Goal: Task Accomplishment & Management: Complete application form

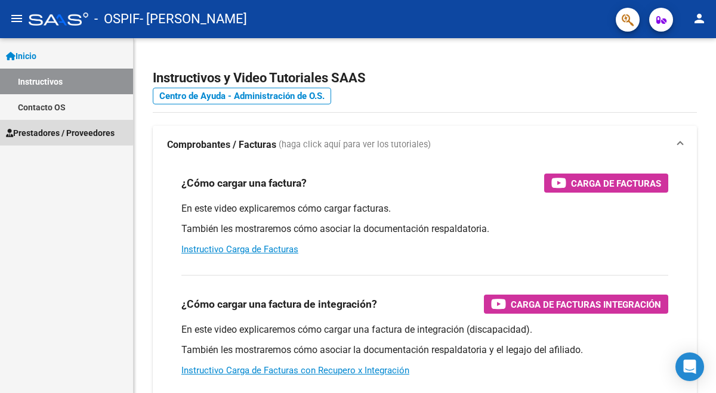
click at [58, 131] on span "Prestadores / Proveedores" at bounding box center [60, 133] width 109 height 13
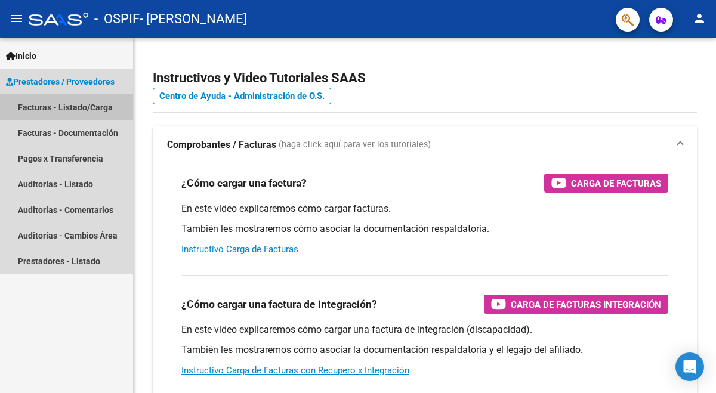
click at [76, 106] on link "Facturas - Listado/Carga" at bounding box center [66, 107] width 133 height 26
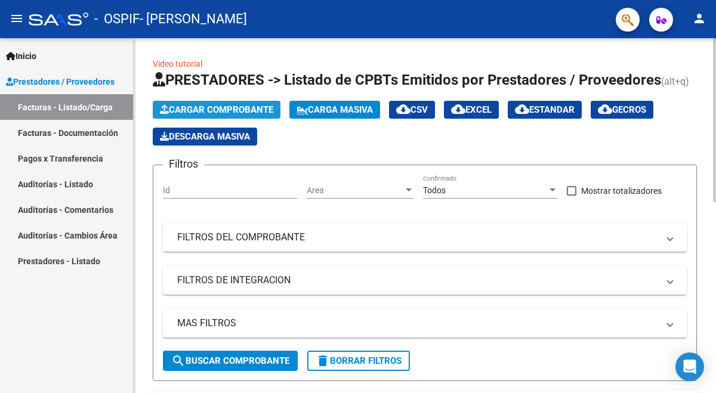
click at [176, 105] on span "Cargar Comprobante" at bounding box center [216, 109] width 113 height 11
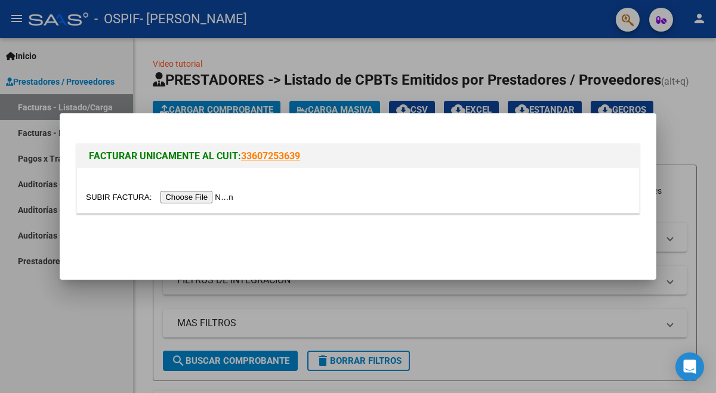
click at [189, 196] on input "file" at bounding box center [161, 197] width 151 height 13
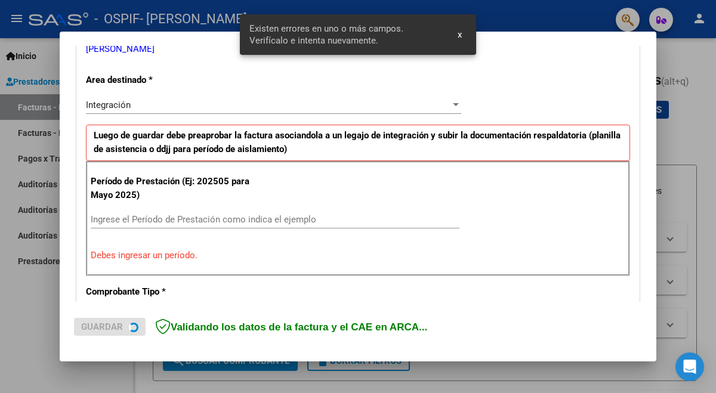
scroll to position [264, 0]
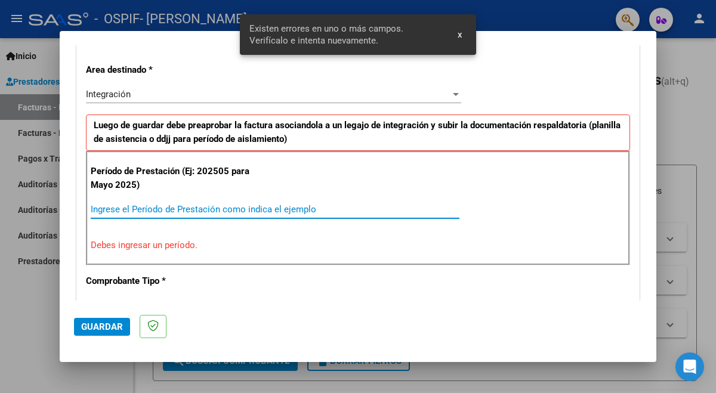
click at [267, 209] on input "Ingrese el Período de Prestación como indica el ejemplo" at bounding box center [275, 209] width 369 height 11
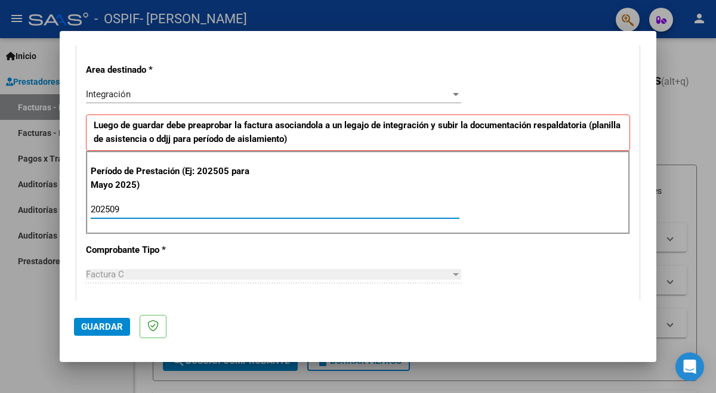
type input "202509"
click at [118, 327] on span "Guardar" at bounding box center [102, 327] width 42 height 11
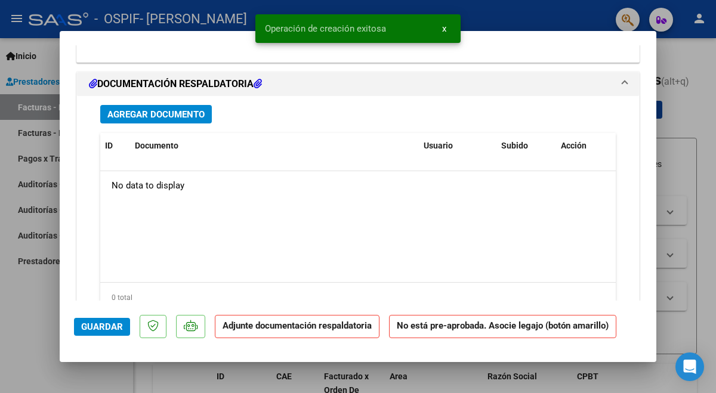
scroll to position [1089, 0]
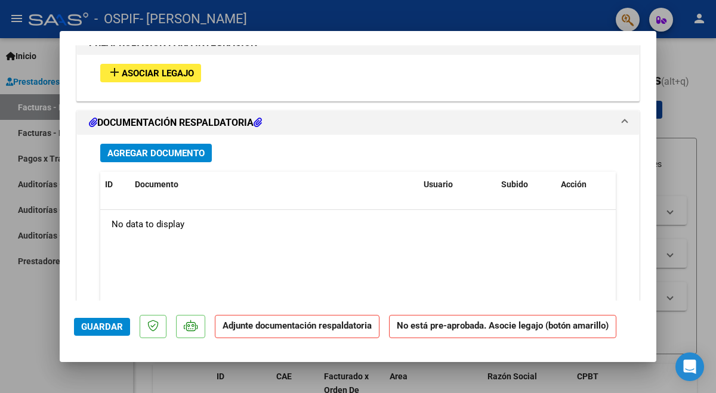
click at [181, 74] on span "Asociar Legajo" at bounding box center [158, 73] width 72 height 11
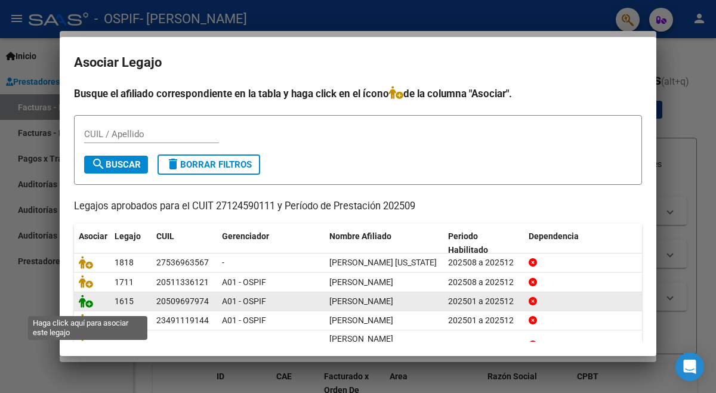
click at [87, 308] on icon at bounding box center [86, 301] width 14 height 13
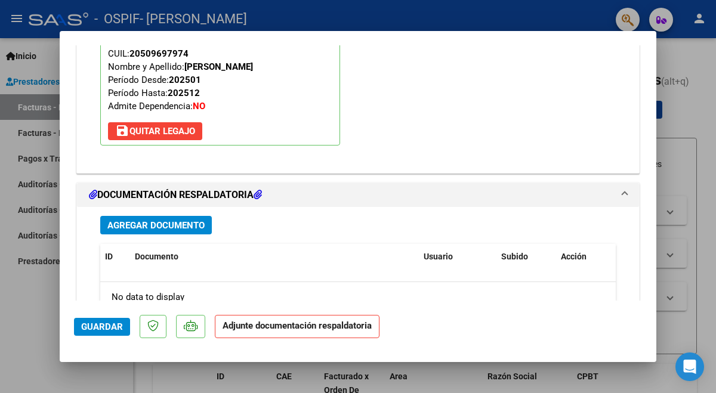
scroll to position [1189, 0]
click at [174, 224] on span "Agregar Documento" at bounding box center [155, 225] width 97 height 11
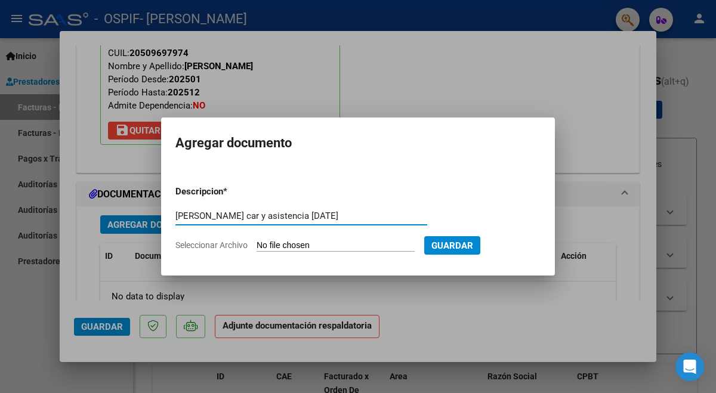
type input "[PERSON_NAME] car y asistencia [DATE]"
click at [189, 246] on span "Seleccionar Archivo" at bounding box center [211, 246] width 72 height 10
click at [257, 246] on input "Seleccionar Archivo" at bounding box center [336, 246] width 158 height 11
type input "C:\fakepath\[PERSON_NAME] [DATE].pdf"
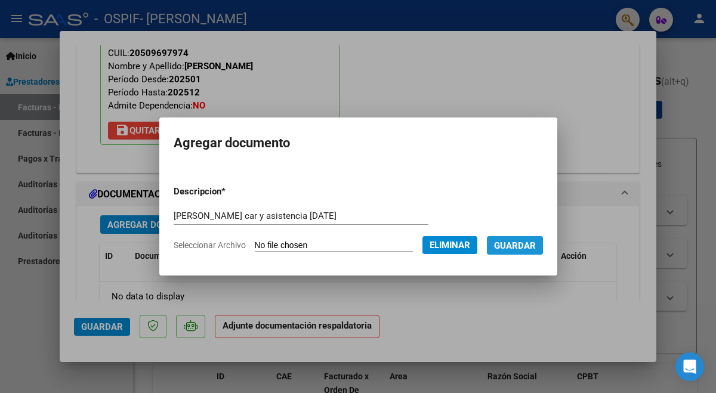
click at [514, 245] on span "Guardar" at bounding box center [515, 246] width 42 height 11
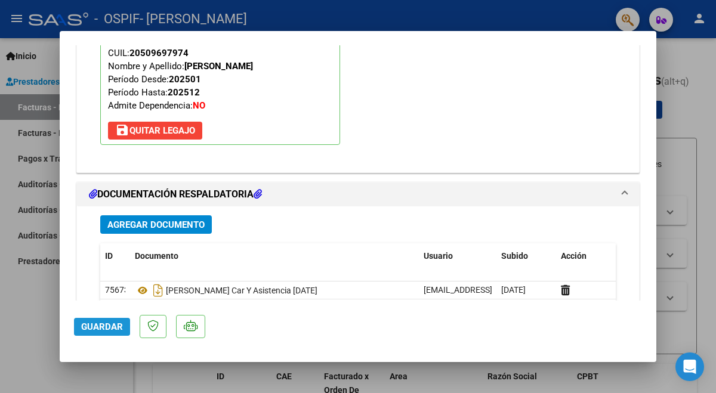
click at [90, 326] on span "Guardar" at bounding box center [102, 327] width 42 height 11
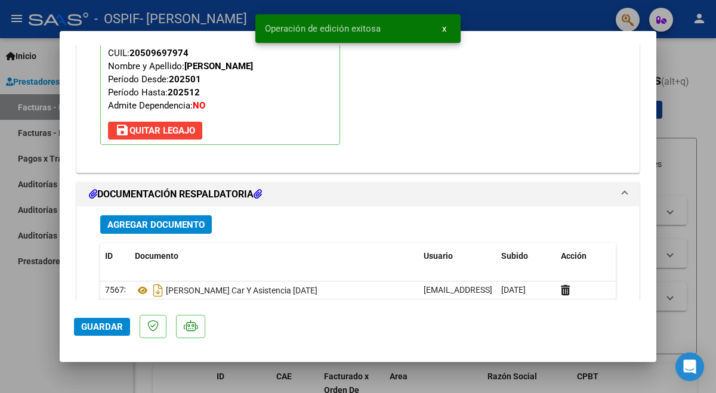
click at [37, 283] on div at bounding box center [358, 196] width 716 height 393
type input "$ 0,00"
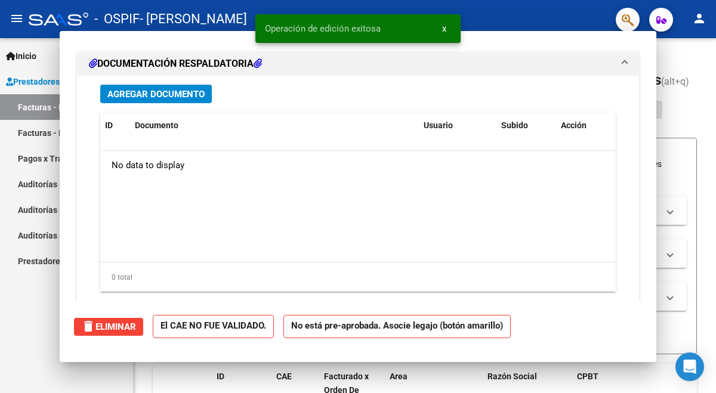
scroll to position [1059, 0]
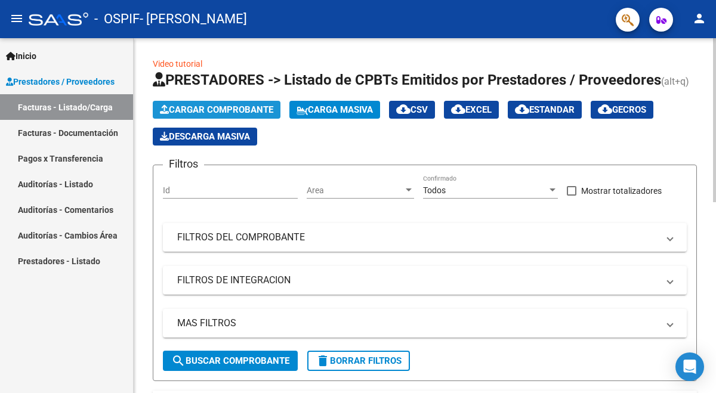
click at [187, 108] on span "Cargar Comprobante" at bounding box center [216, 109] width 113 height 11
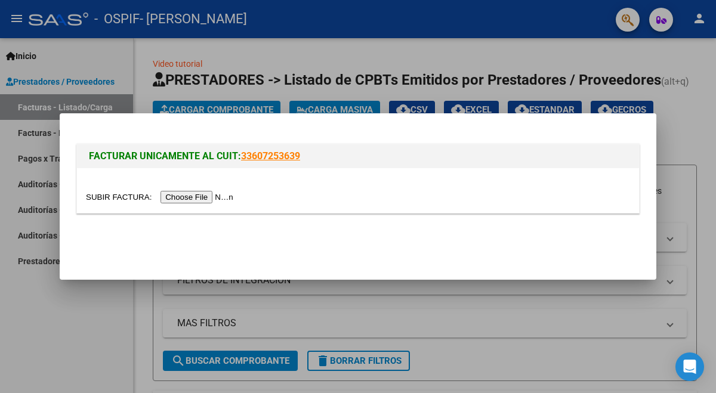
click at [209, 198] on input "file" at bounding box center [161, 197] width 151 height 13
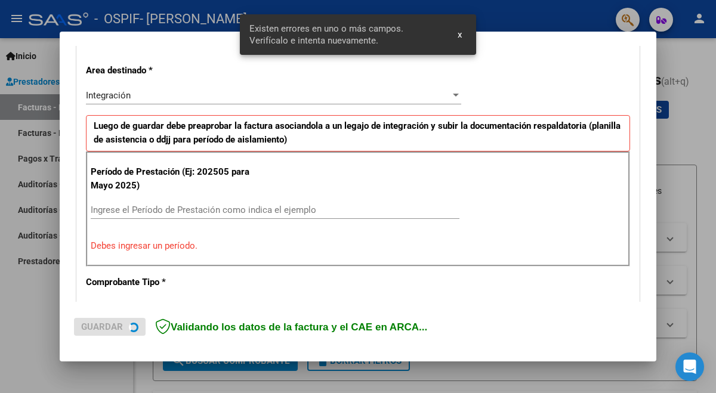
scroll to position [264, 0]
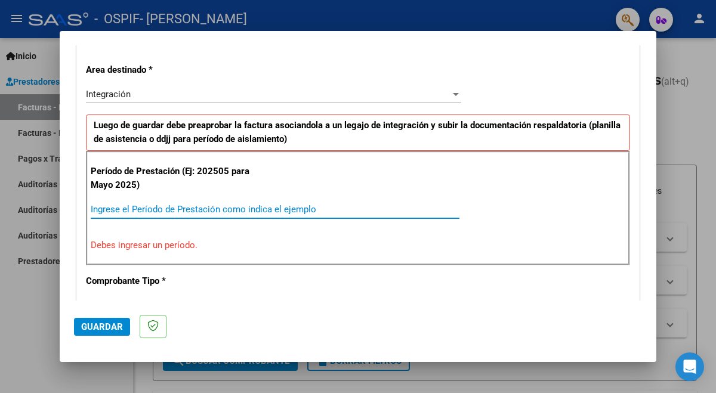
click at [214, 208] on input "Ingrese el Período de Prestación como indica el ejemplo" at bounding box center [275, 209] width 369 height 11
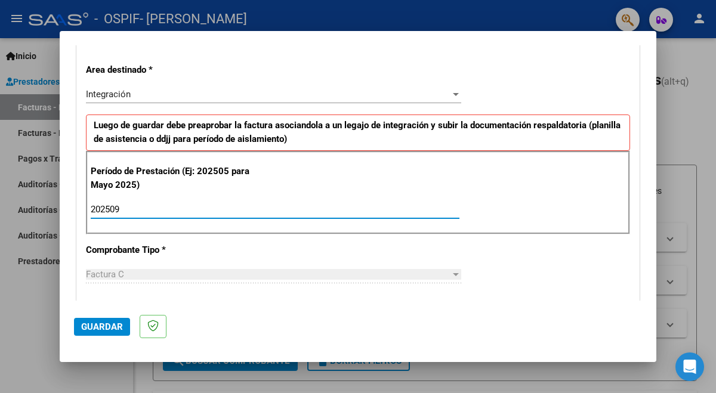
type input "202509"
click at [109, 329] on span "Guardar" at bounding box center [102, 327] width 42 height 11
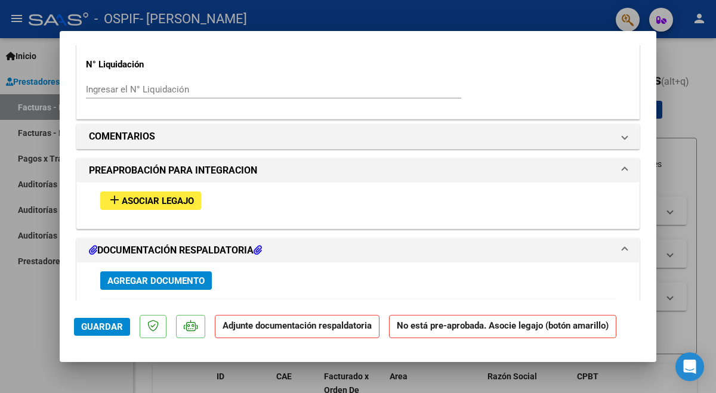
scroll to position [960, 0]
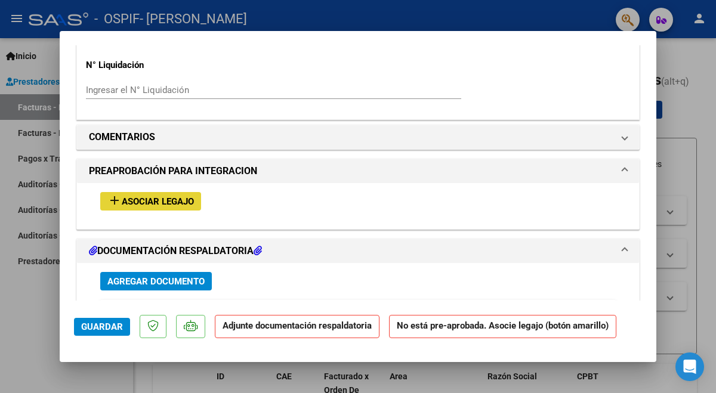
click at [161, 196] on span "Asociar Legajo" at bounding box center [158, 201] width 72 height 11
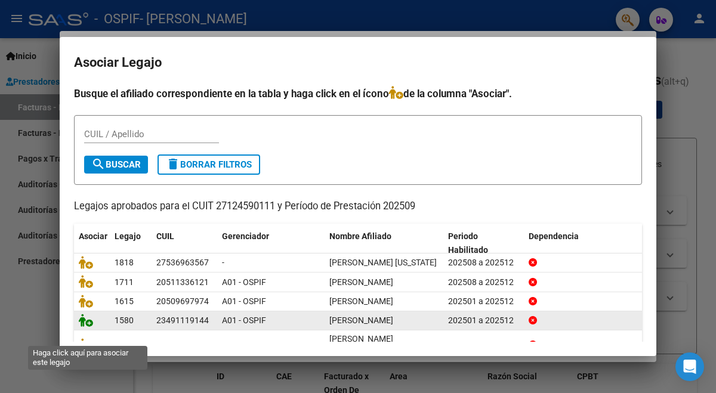
click at [84, 327] on icon at bounding box center [86, 320] width 14 height 13
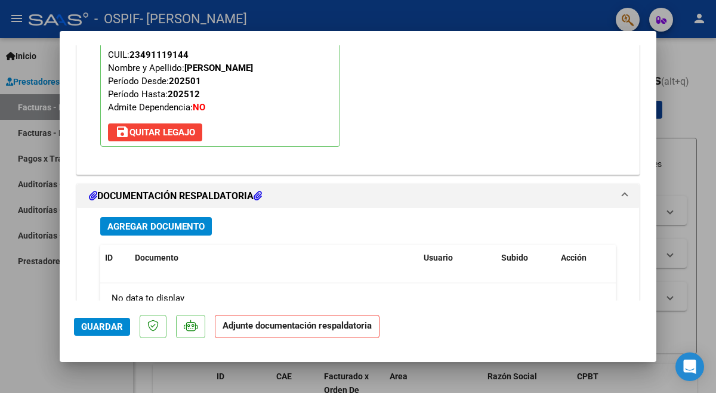
scroll to position [1187, 0]
click at [154, 224] on span "Agregar Documento" at bounding box center [155, 227] width 97 height 11
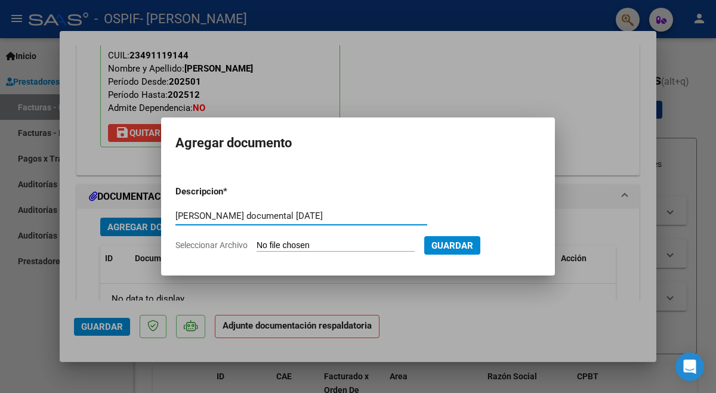
type input "[PERSON_NAME] documental [DATE]"
click at [193, 246] on span "Seleccionar Archivo" at bounding box center [211, 246] width 72 height 10
click at [257, 246] on input "Seleccionar Archivo" at bounding box center [336, 246] width 158 height 11
type input "C:\fakepath\[PERSON_NAME] documental septiembre .pdf"
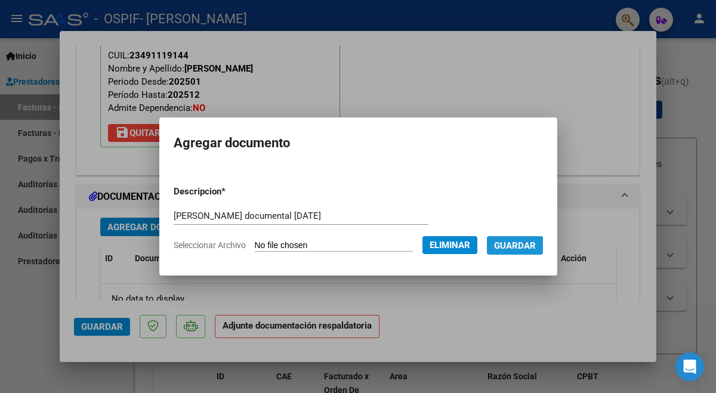
click at [517, 247] on span "Guardar" at bounding box center [515, 246] width 42 height 11
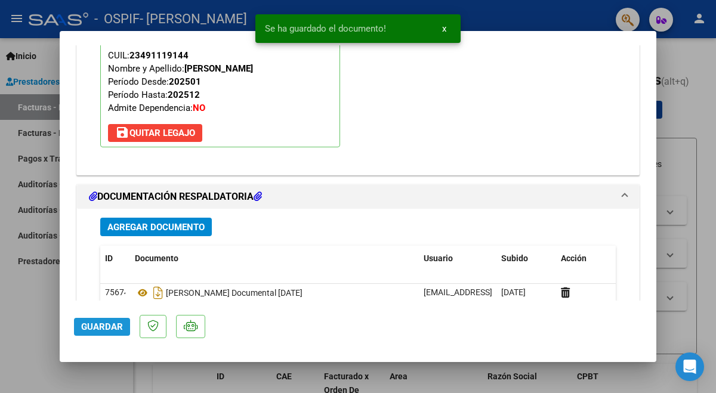
click at [106, 325] on span "Guardar" at bounding box center [102, 327] width 42 height 11
